Goal: Task Accomplishment & Management: Use online tool/utility

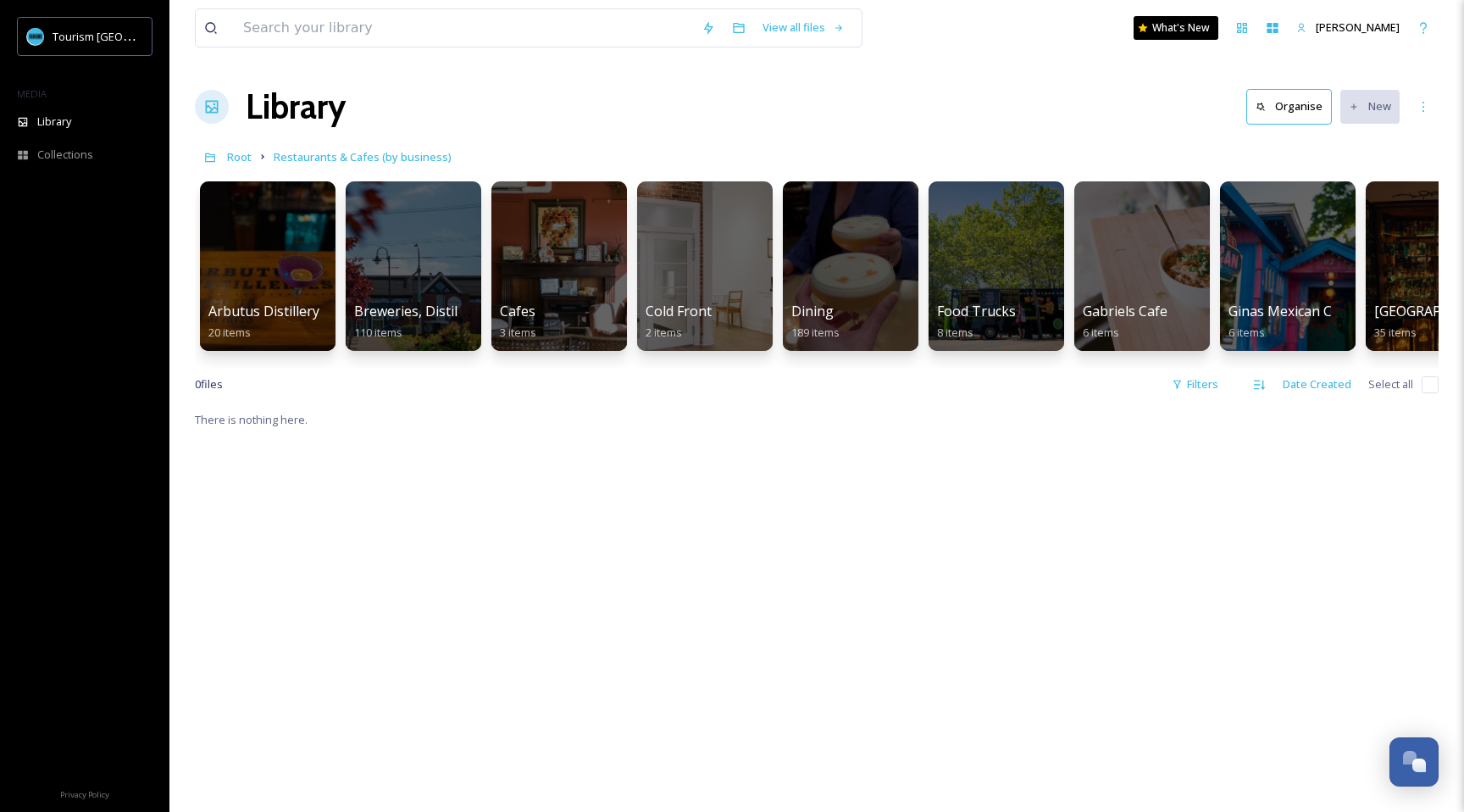
scroll to position [0, 811]
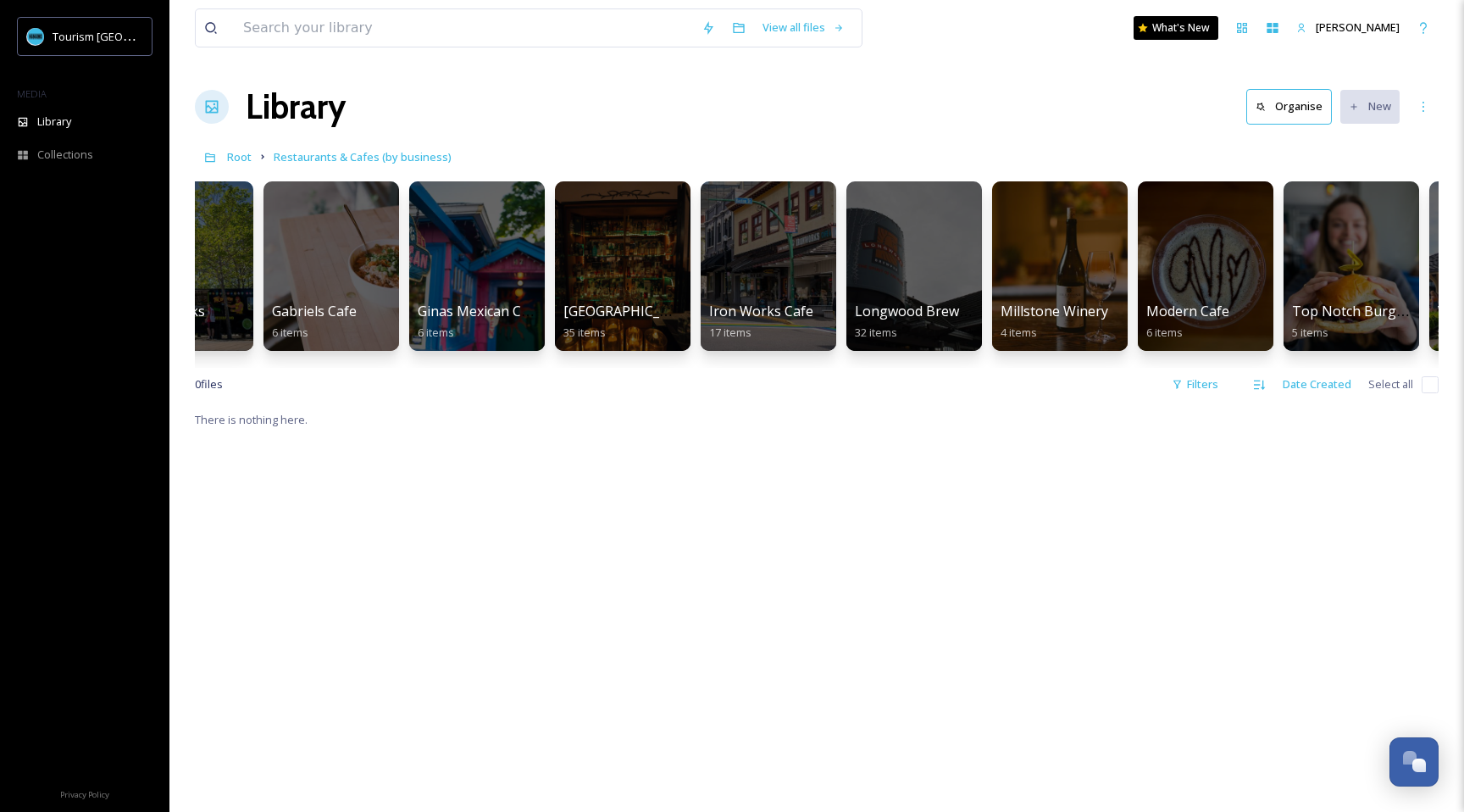
click at [915, 532] on div "There is nothing here." at bounding box center [817, 815] width 1244 height 812
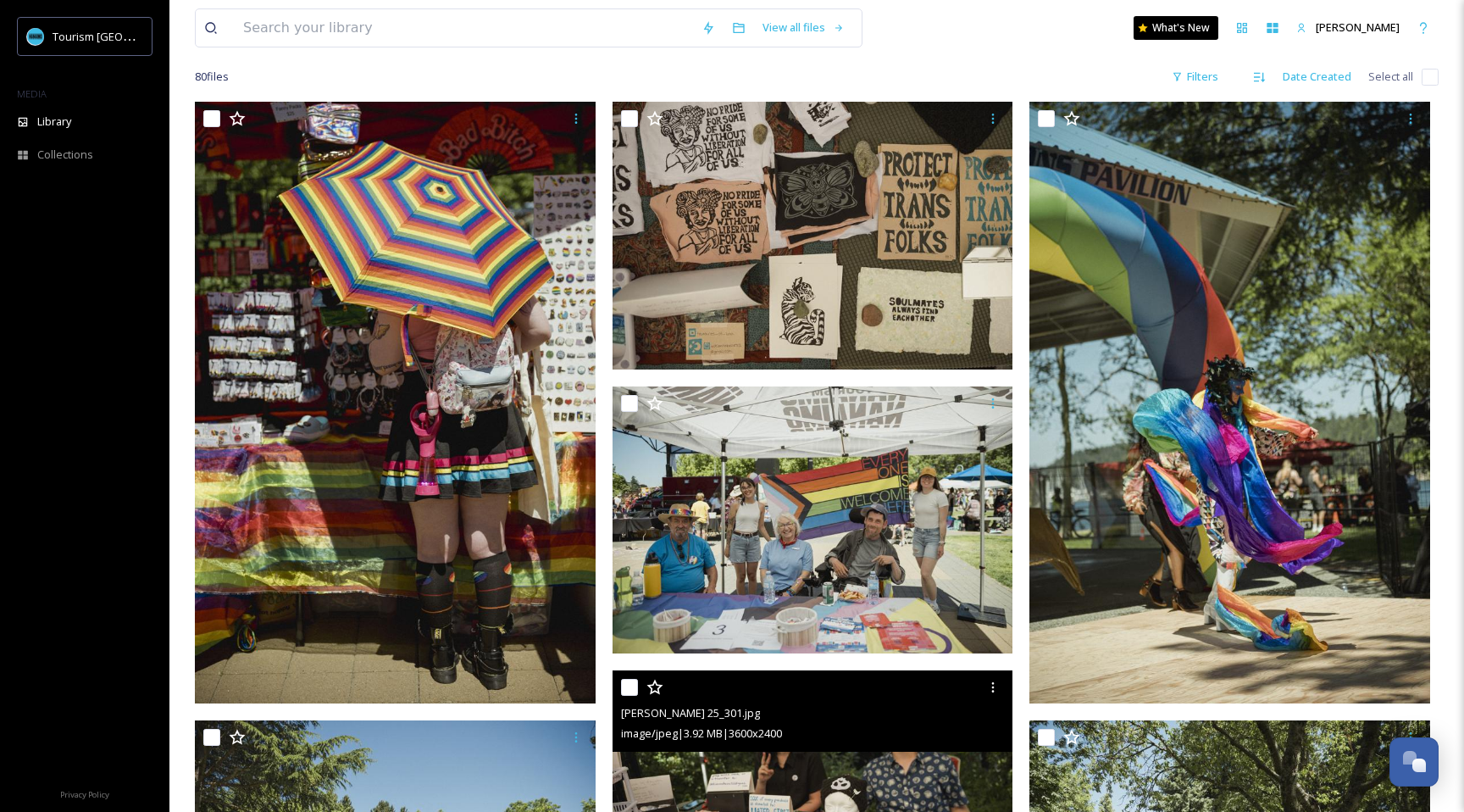
scroll to position [127, 0]
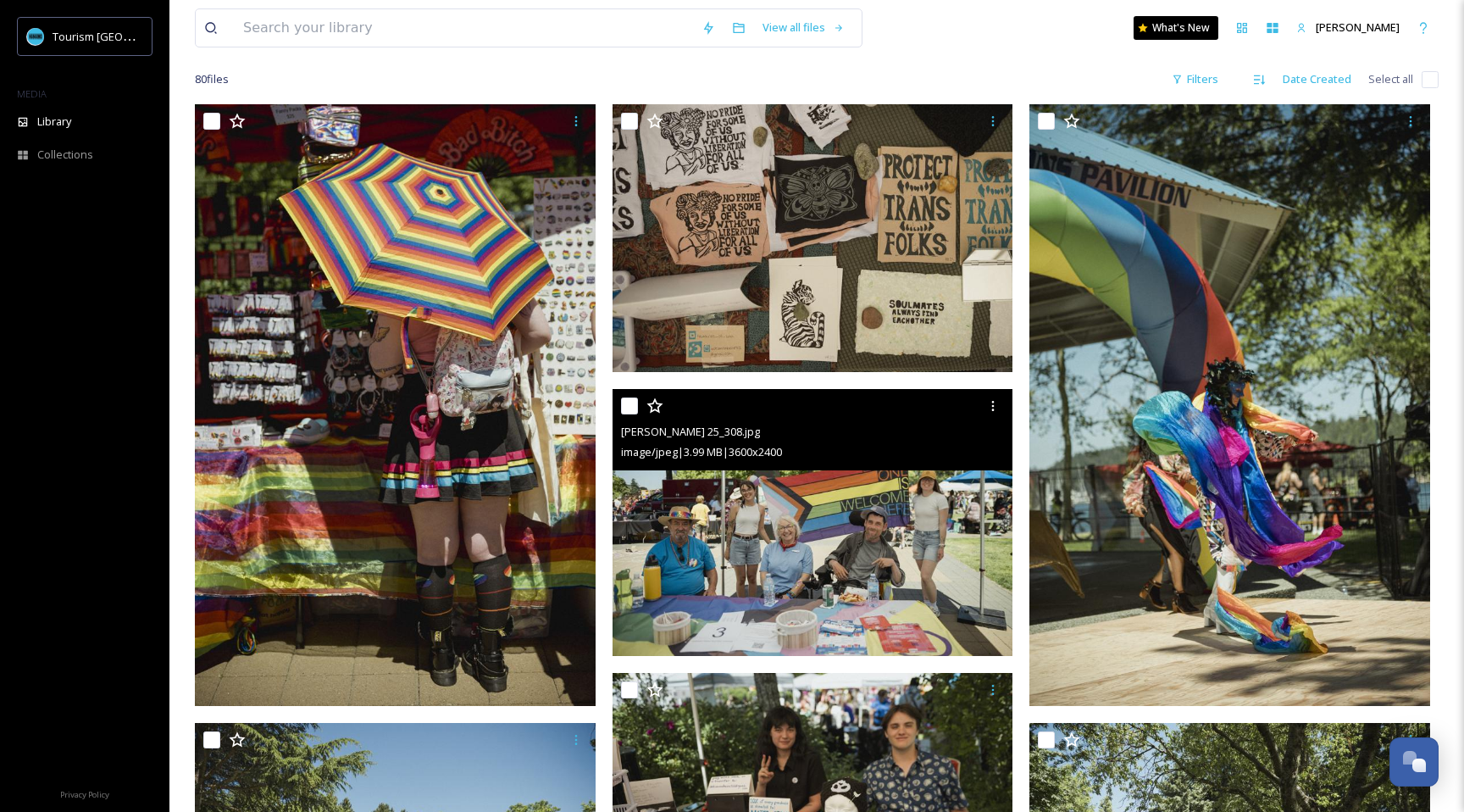
click at [629, 404] on input "checkbox" at bounding box center [629, 406] width 17 height 17
checkbox input "true"
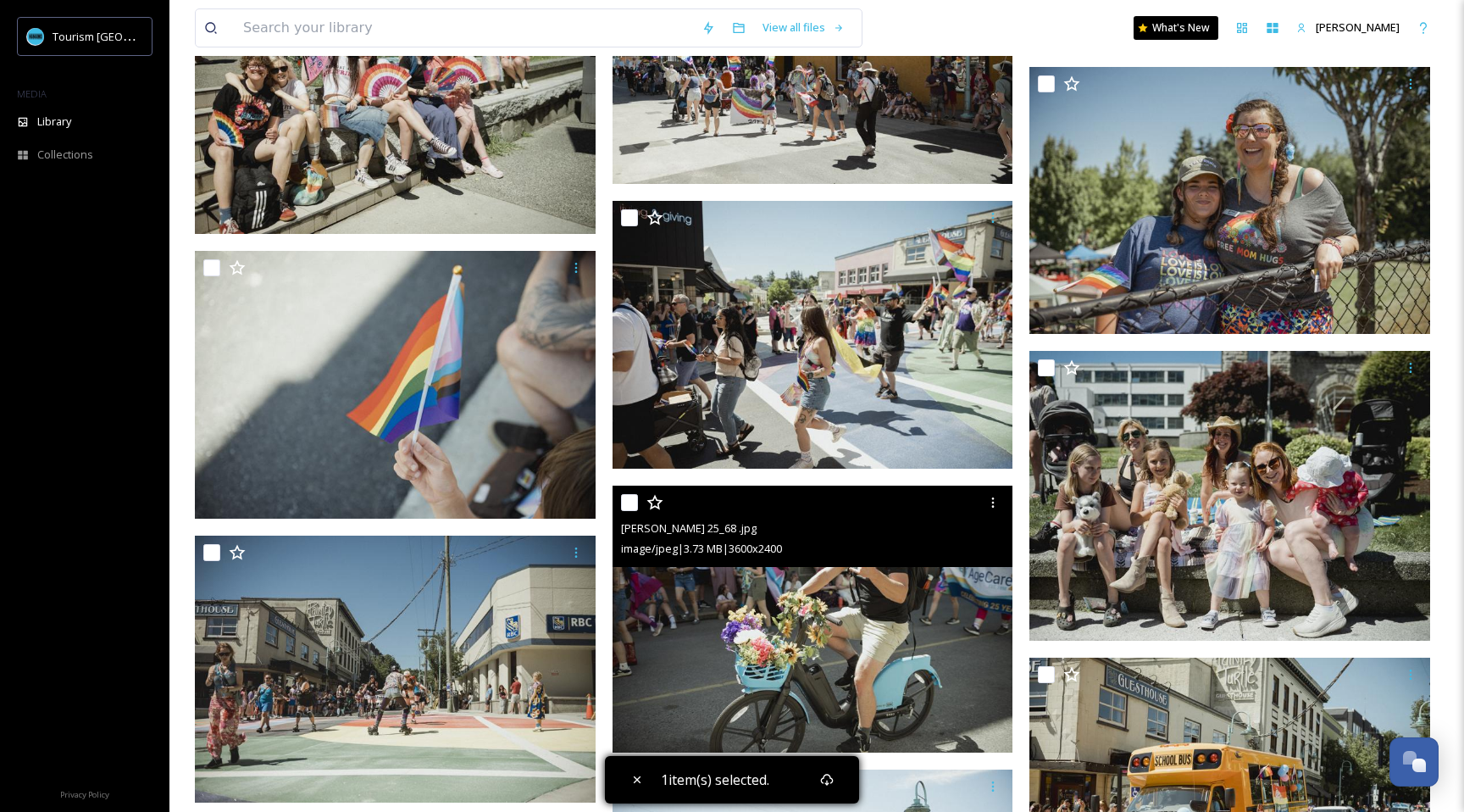
scroll to position [3688, 0]
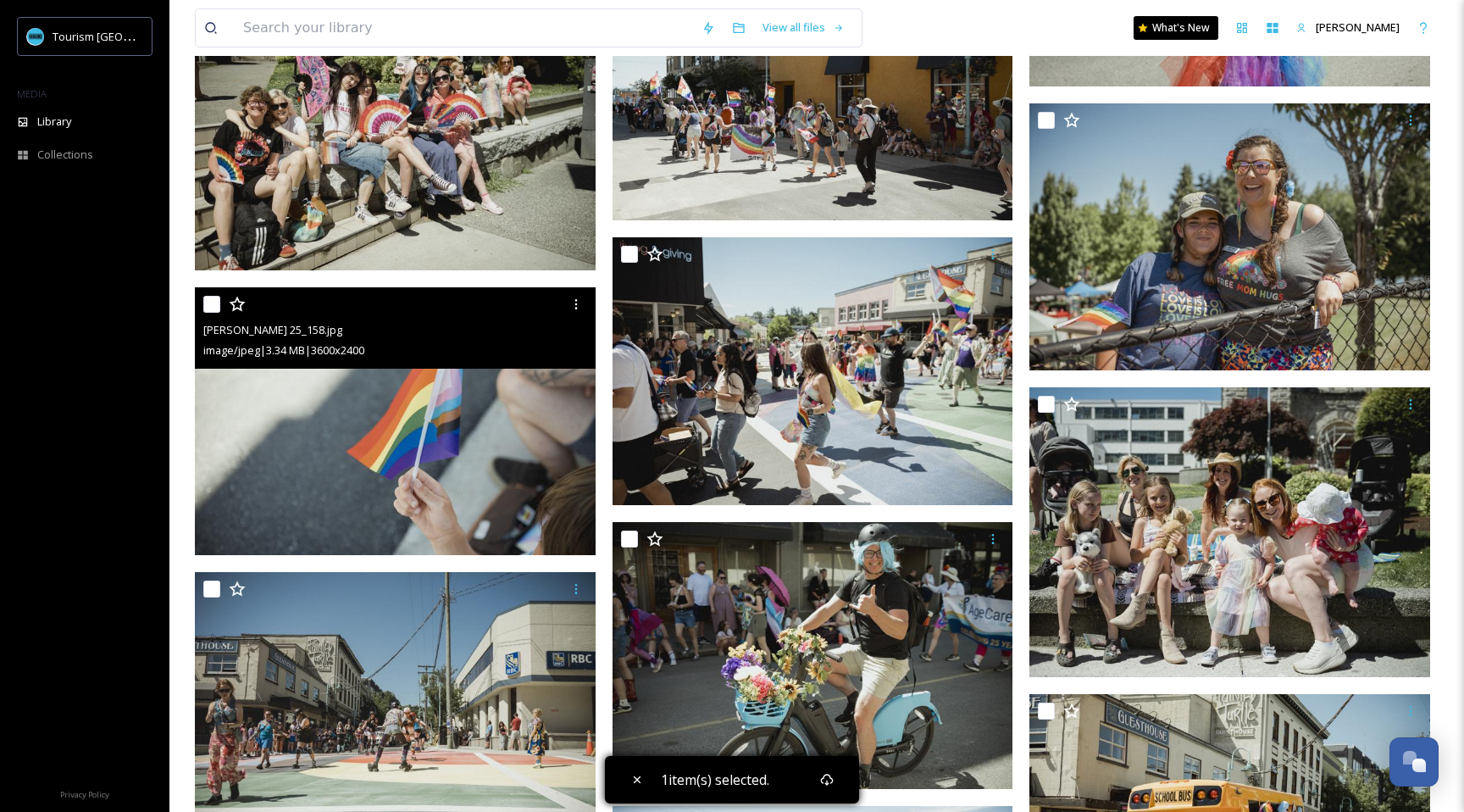
click at [208, 309] on input "checkbox" at bounding box center [212, 304] width 17 height 17
checkbox input "true"
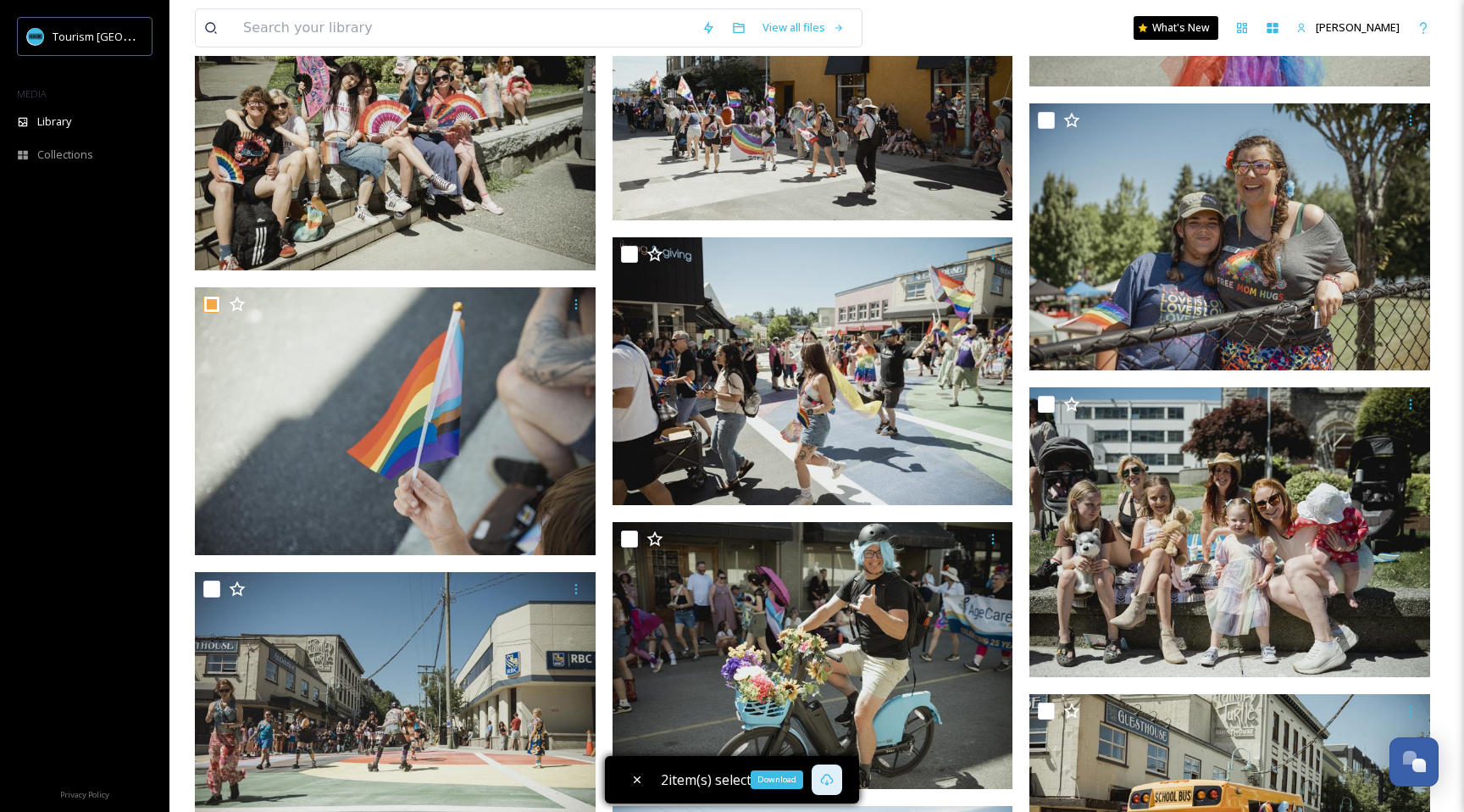
click at [821, 775] on icon at bounding box center [827, 779] width 13 height 13
